Goal: Transaction & Acquisition: Purchase product/service

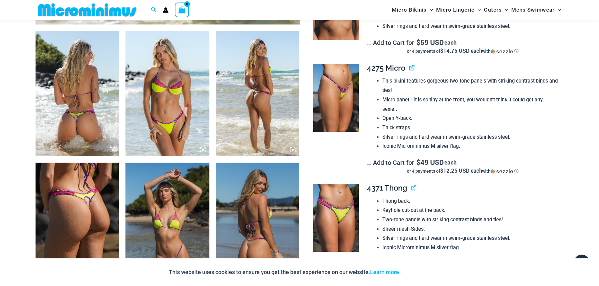
scroll to position [435, 0]
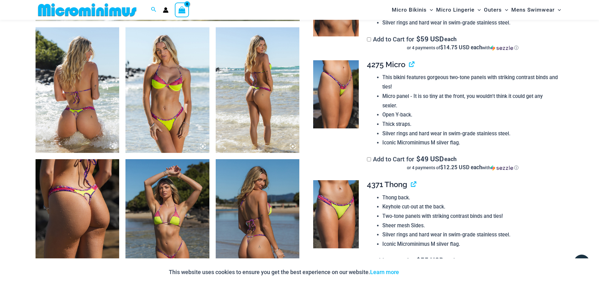
click at [254, 110] on img at bounding box center [258, 90] width 84 height 126
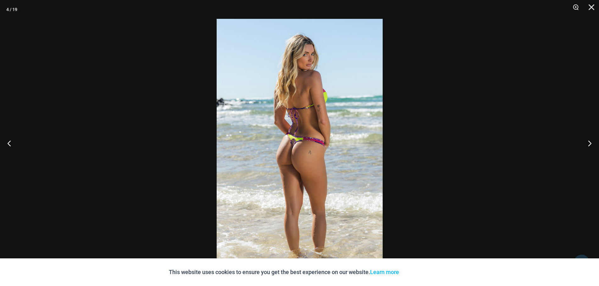
click at [518, 94] on div at bounding box center [299, 143] width 599 height 286
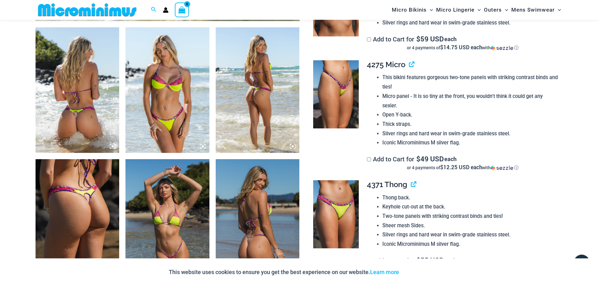
scroll to position [529, 0]
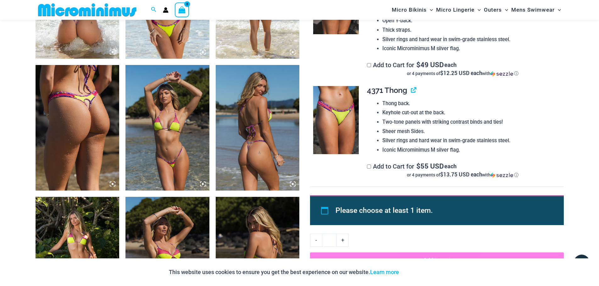
click at [243, 127] on img at bounding box center [258, 128] width 84 height 126
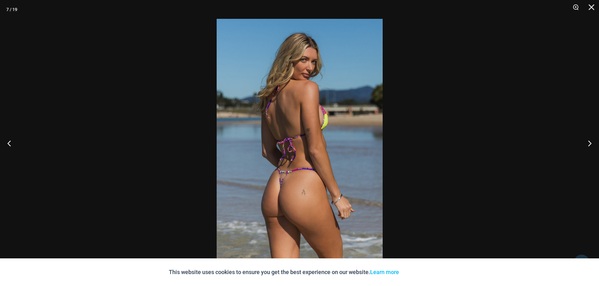
click at [503, 138] on div at bounding box center [299, 143] width 599 height 286
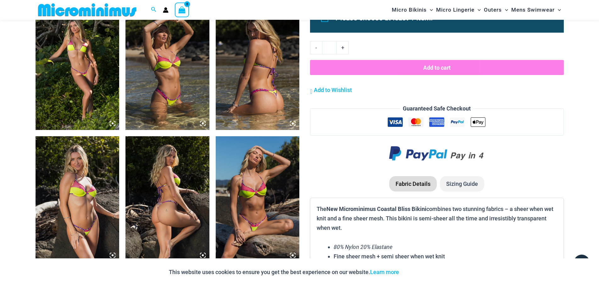
scroll to position [750, 0]
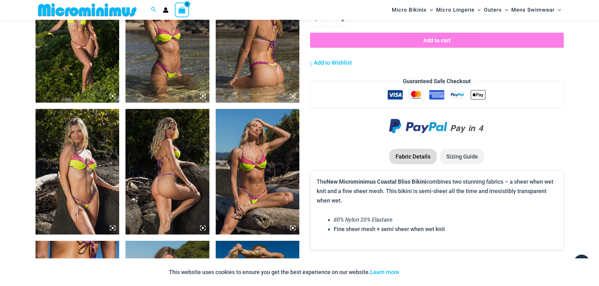
click at [75, 165] on img at bounding box center [78, 172] width 84 height 126
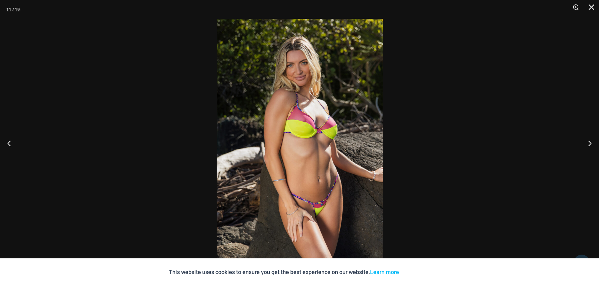
click at [160, 153] on div at bounding box center [299, 143] width 599 height 286
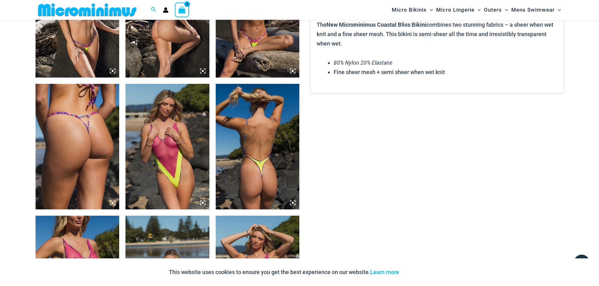
scroll to position [1001, 0]
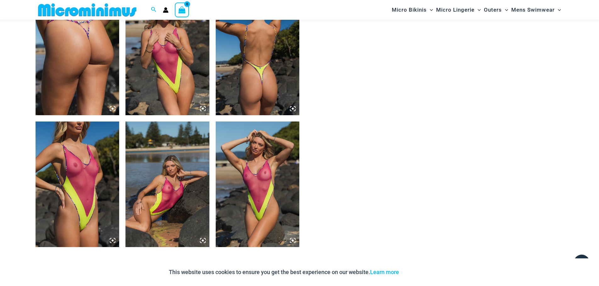
click at [65, 160] on img at bounding box center [78, 185] width 84 height 126
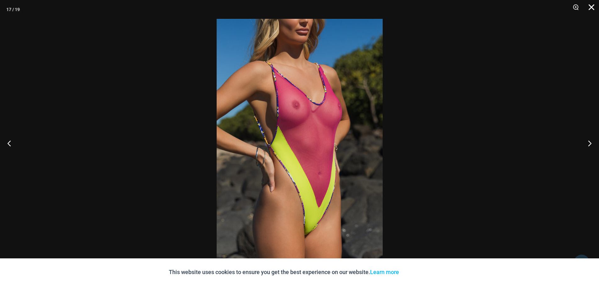
click at [590, 10] on button "Close" at bounding box center [589, 9] width 16 height 19
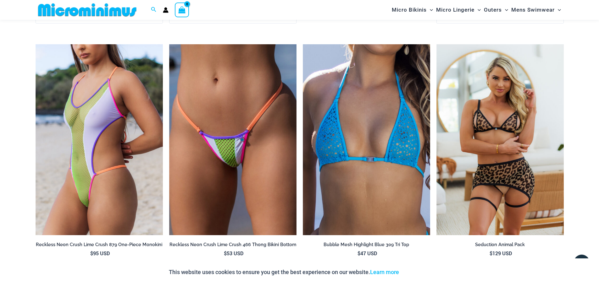
scroll to position [1755, 0]
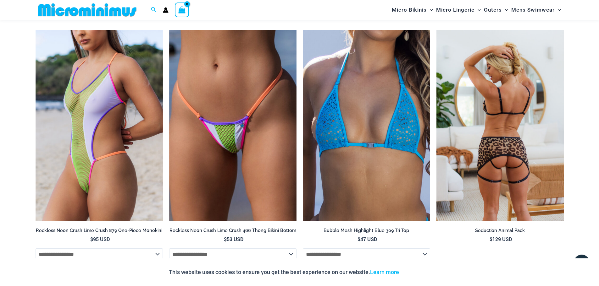
click at [485, 108] on img at bounding box center [499, 125] width 127 height 191
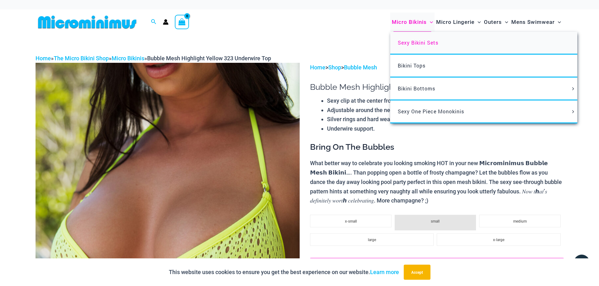
click at [411, 42] on span "Sexy Bikini Sets" at bounding box center [418, 42] width 41 height 7
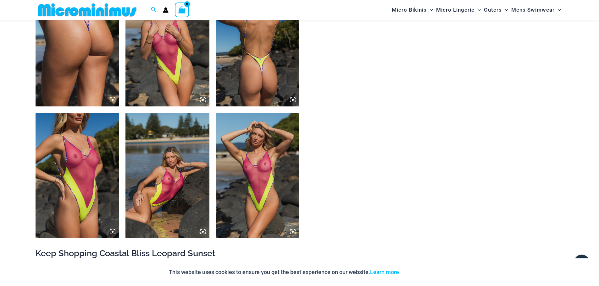
scroll to position [1063, 0]
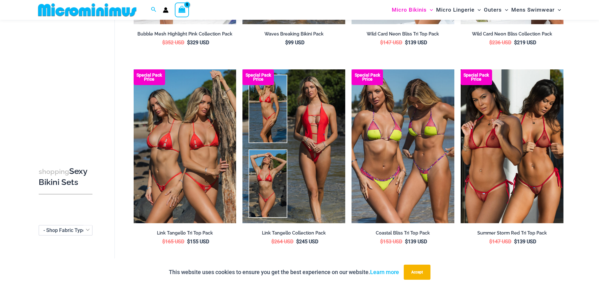
scroll to position [404, 0]
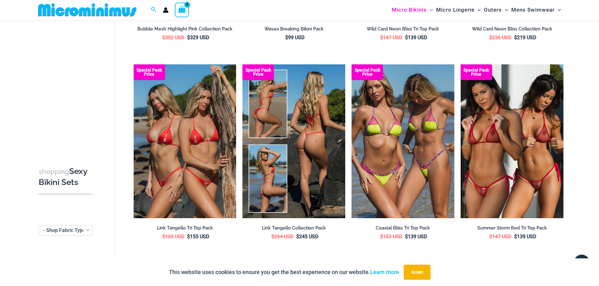
click at [284, 117] on img at bounding box center [293, 141] width 103 height 154
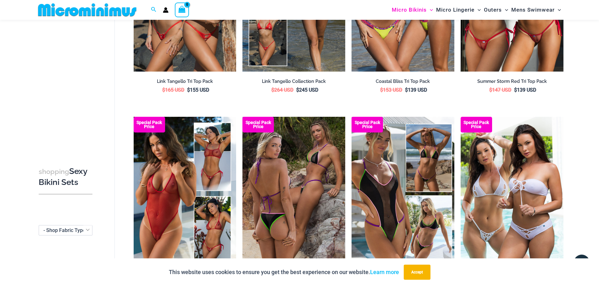
scroll to position [561, 0]
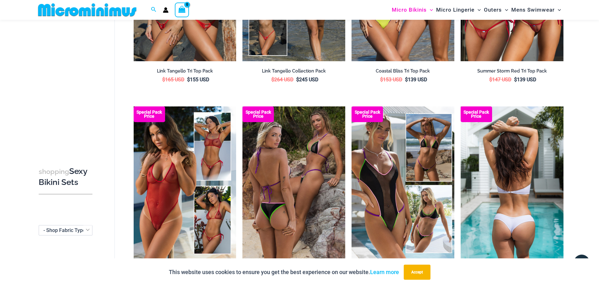
click at [507, 189] on img at bounding box center [512, 184] width 103 height 154
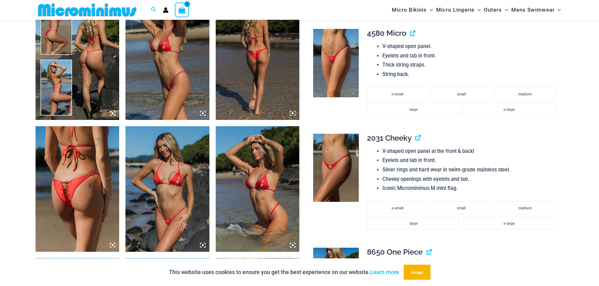
scroll to position [466, 0]
click at [244, 180] on img at bounding box center [258, 189] width 84 height 126
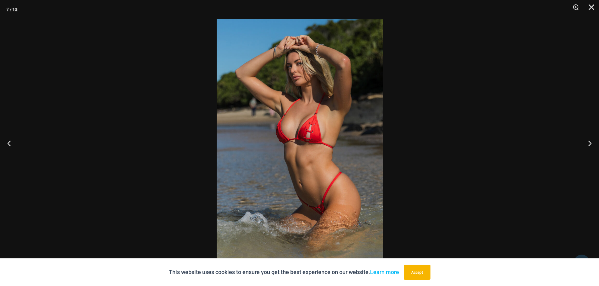
click at [154, 142] on div at bounding box center [299, 143] width 599 height 286
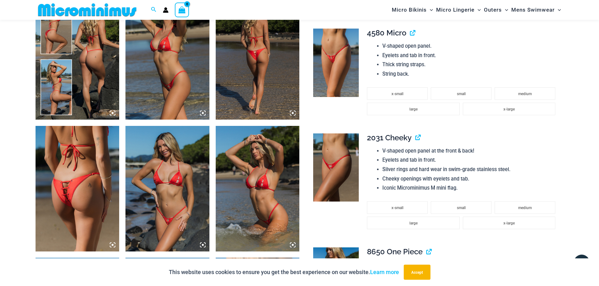
click at [134, 199] on img at bounding box center [167, 189] width 84 height 126
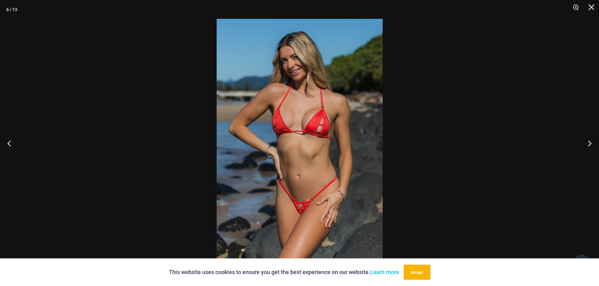
click at [180, 145] on div at bounding box center [299, 143] width 599 height 286
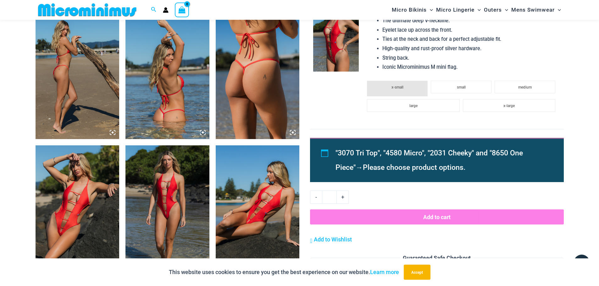
scroll to position [812, 0]
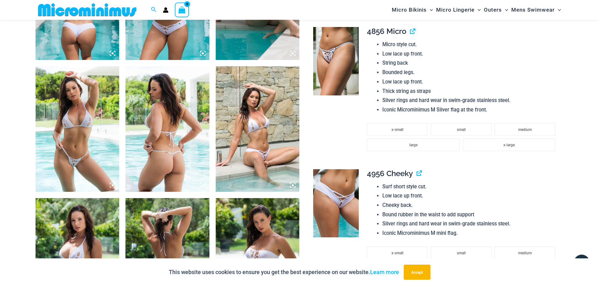
scroll to position [529, 0]
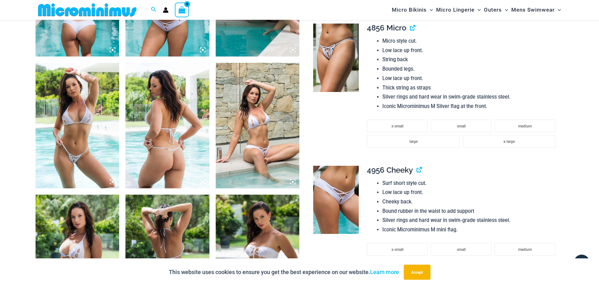
click at [92, 126] on img at bounding box center [78, 126] width 84 height 126
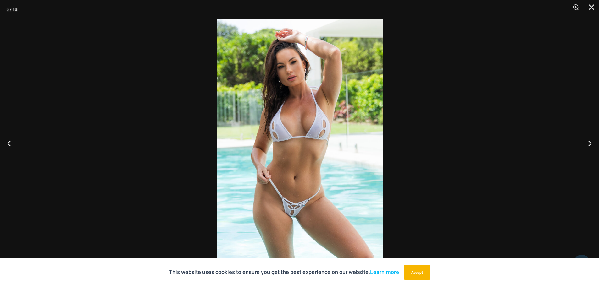
click at [151, 100] on div at bounding box center [299, 143] width 599 height 286
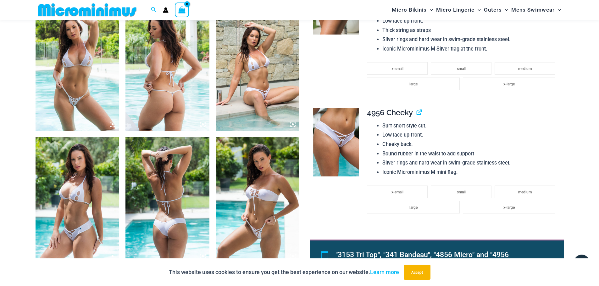
scroll to position [686, 0]
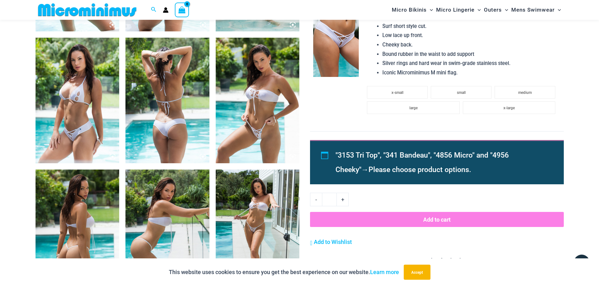
click at [249, 99] on img at bounding box center [258, 101] width 84 height 126
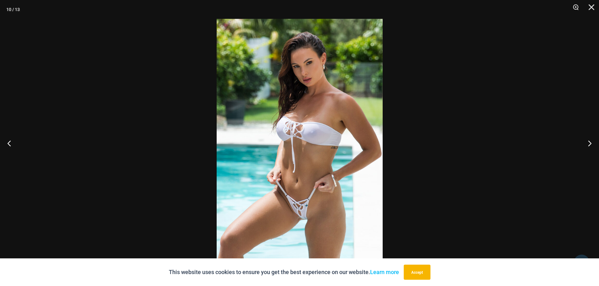
click at [160, 111] on div at bounding box center [299, 143] width 599 height 286
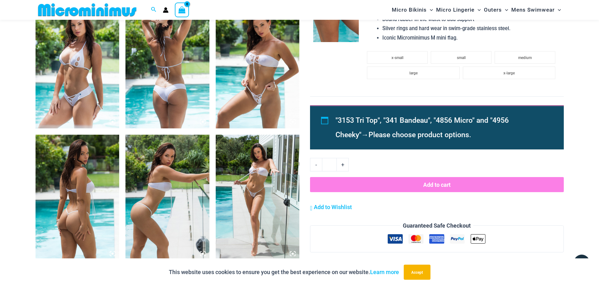
scroll to position [780, 0]
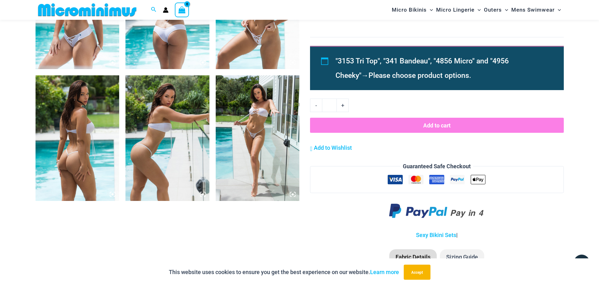
click at [251, 117] on img at bounding box center [258, 138] width 84 height 126
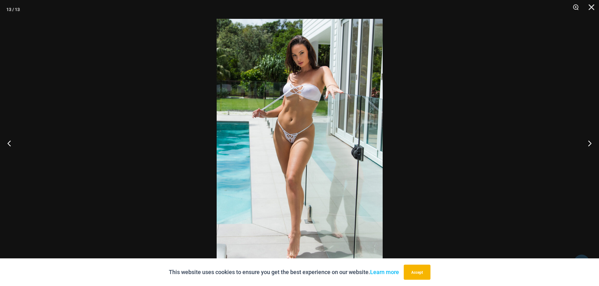
click at [135, 98] on div at bounding box center [299, 143] width 599 height 286
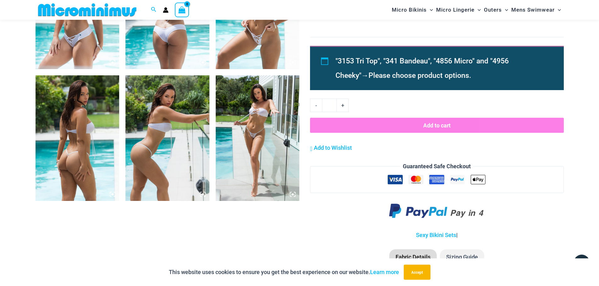
scroll to position [655, 0]
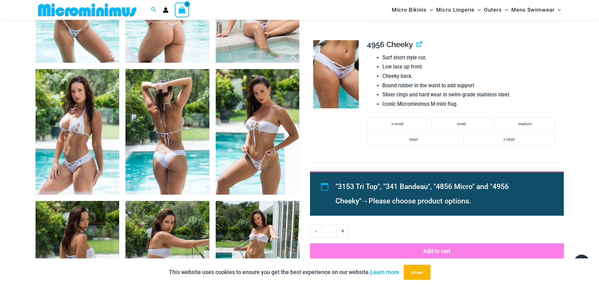
click at [264, 130] on img at bounding box center [258, 132] width 84 height 126
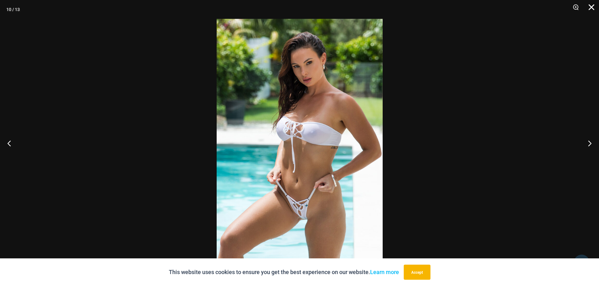
click at [595, 7] on button "Close" at bounding box center [589, 9] width 16 height 19
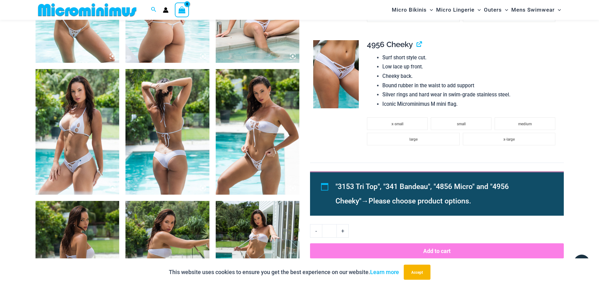
drag, startPoint x: 324, startPoint y: 131, endPoint x: 313, endPoint y: 113, distance: 22.2
click at [324, 131] on td at bounding box center [335, 99] width 51 height 128
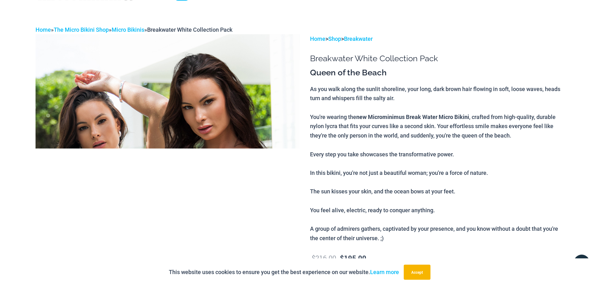
scroll to position [0, 0]
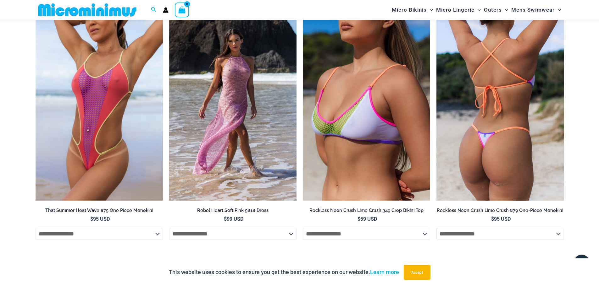
scroll to position [2447, 0]
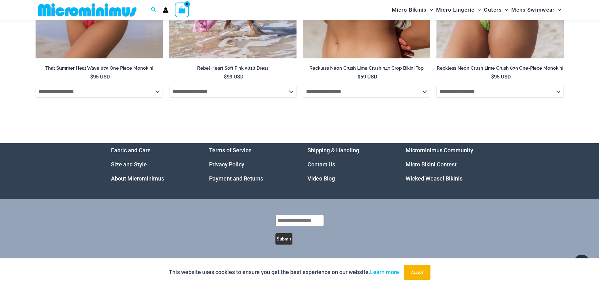
click at [452, 164] on link "Micro Bikini Contest" at bounding box center [431, 164] width 51 height 7
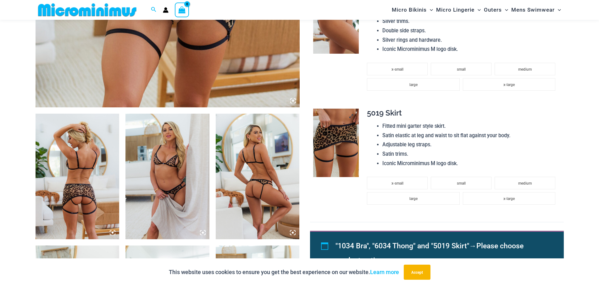
scroll to position [409, 0]
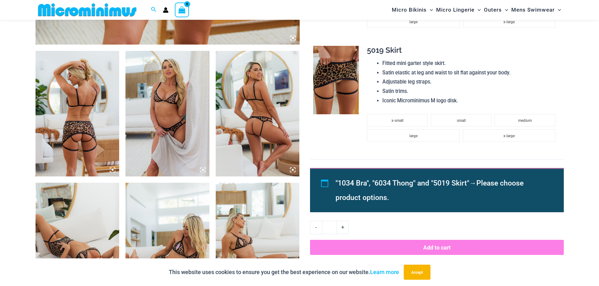
click at [266, 133] on img at bounding box center [258, 114] width 84 height 126
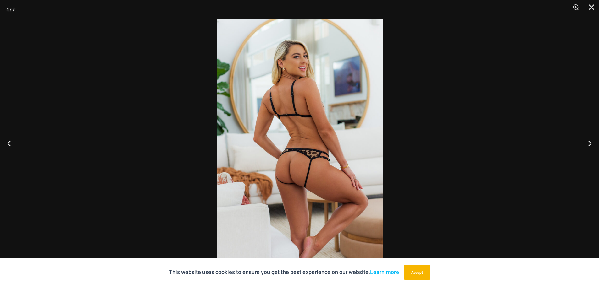
click at [158, 104] on div at bounding box center [299, 143] width 599 height 286
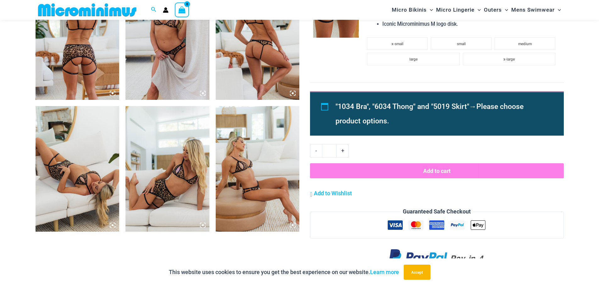
scroll to position [566, 0]
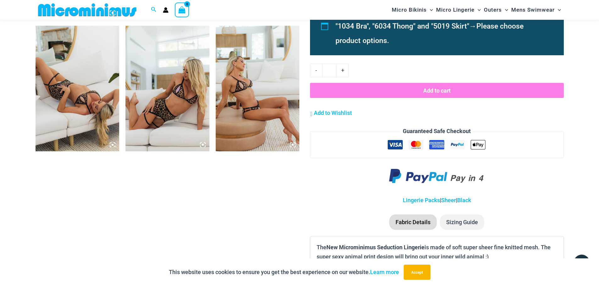
click at [72, 114] on img at bounding box center [78, 89] width 84 height 126
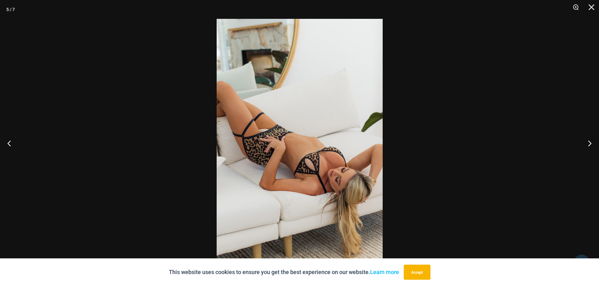
click at [140, 110] on div at bounding box center [299, 143] width 599 height 286
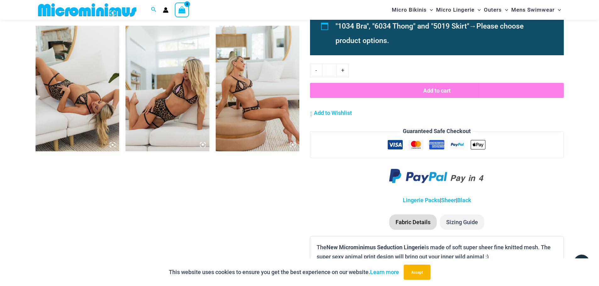
click at [275, 105] on img at bounding box center [258, 89] width 84 height 126
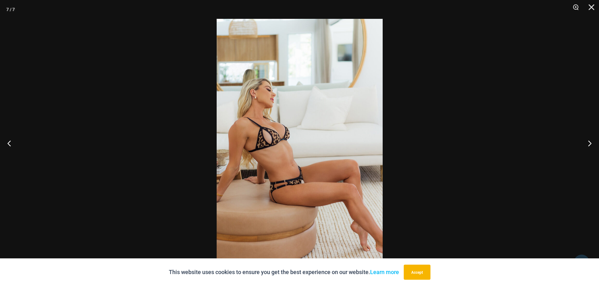
click at [163, 104] on div at bounding box center [299, 143] width 599 height 286
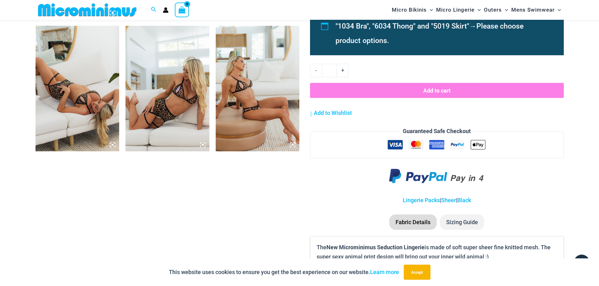
click at [163, 104] on img at bounding box center [167, 89] width 84 height 126
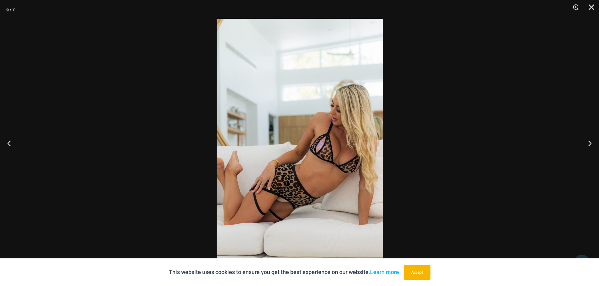
click at [153, 104] on div at bounding box center [299, 143] width 599 height 286
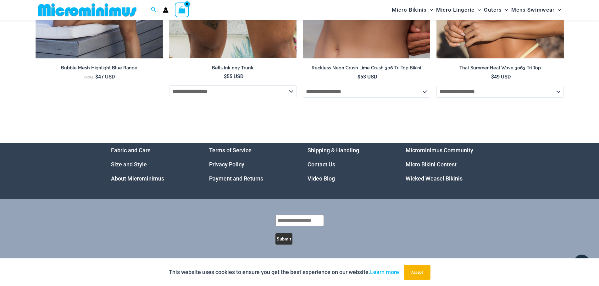
scroll to position [2169, 0]
